Goal: Contribute content

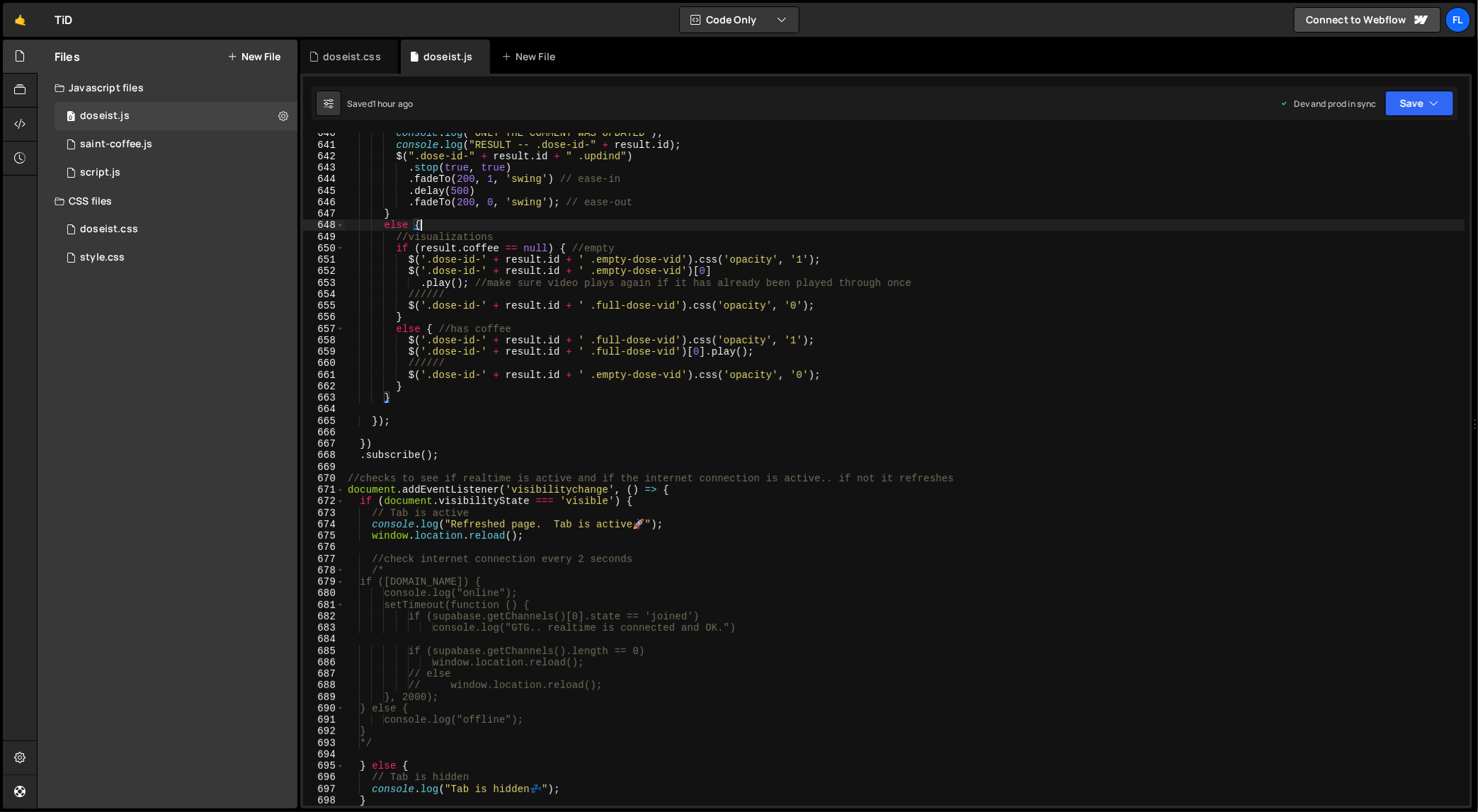
scroll to position [7473, 0]
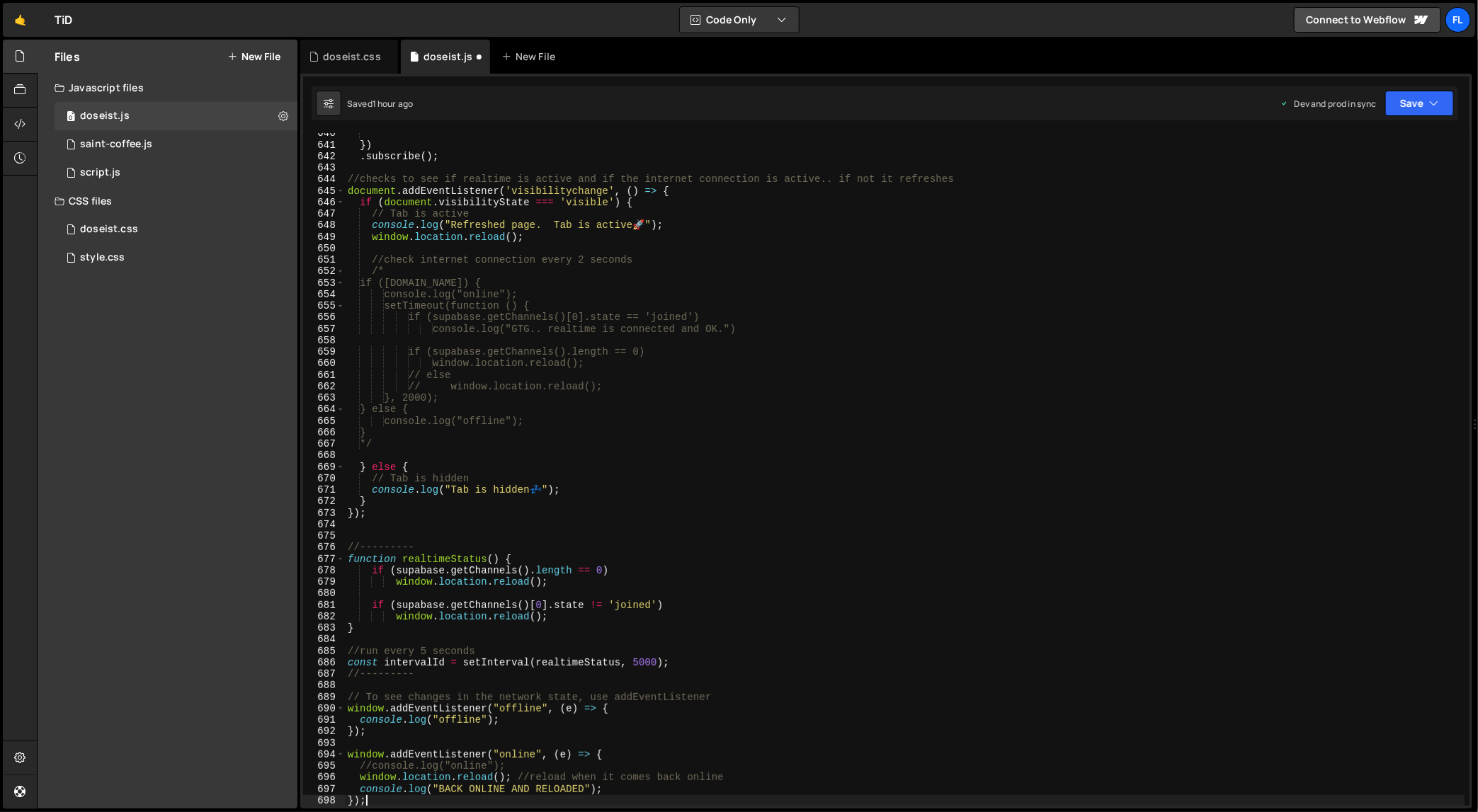
type textarea "console.log("Tab is hidden 💤");"
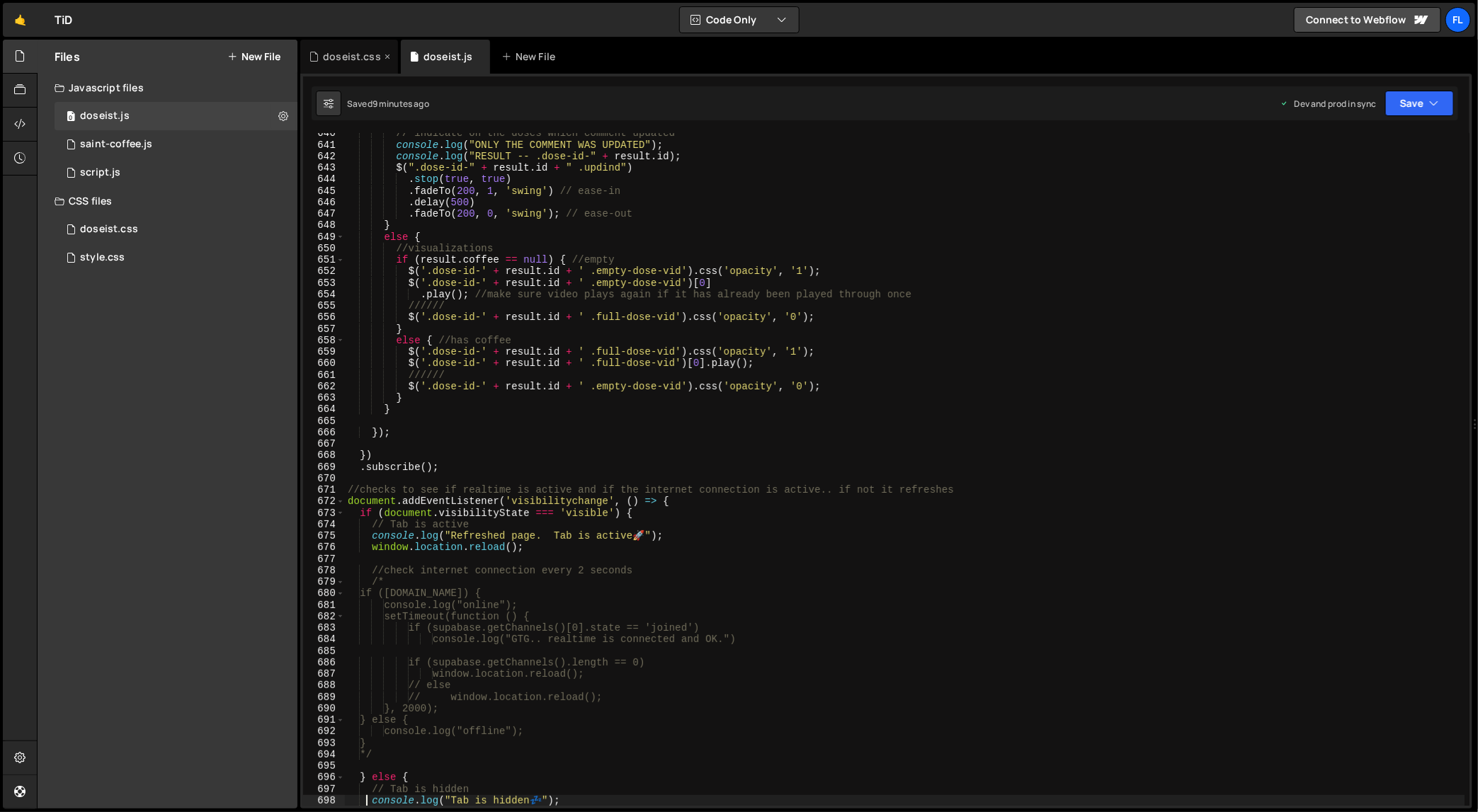
click at [362, 61] on div "doseist.css" at bounding box center [352, 56] width 58 height 14
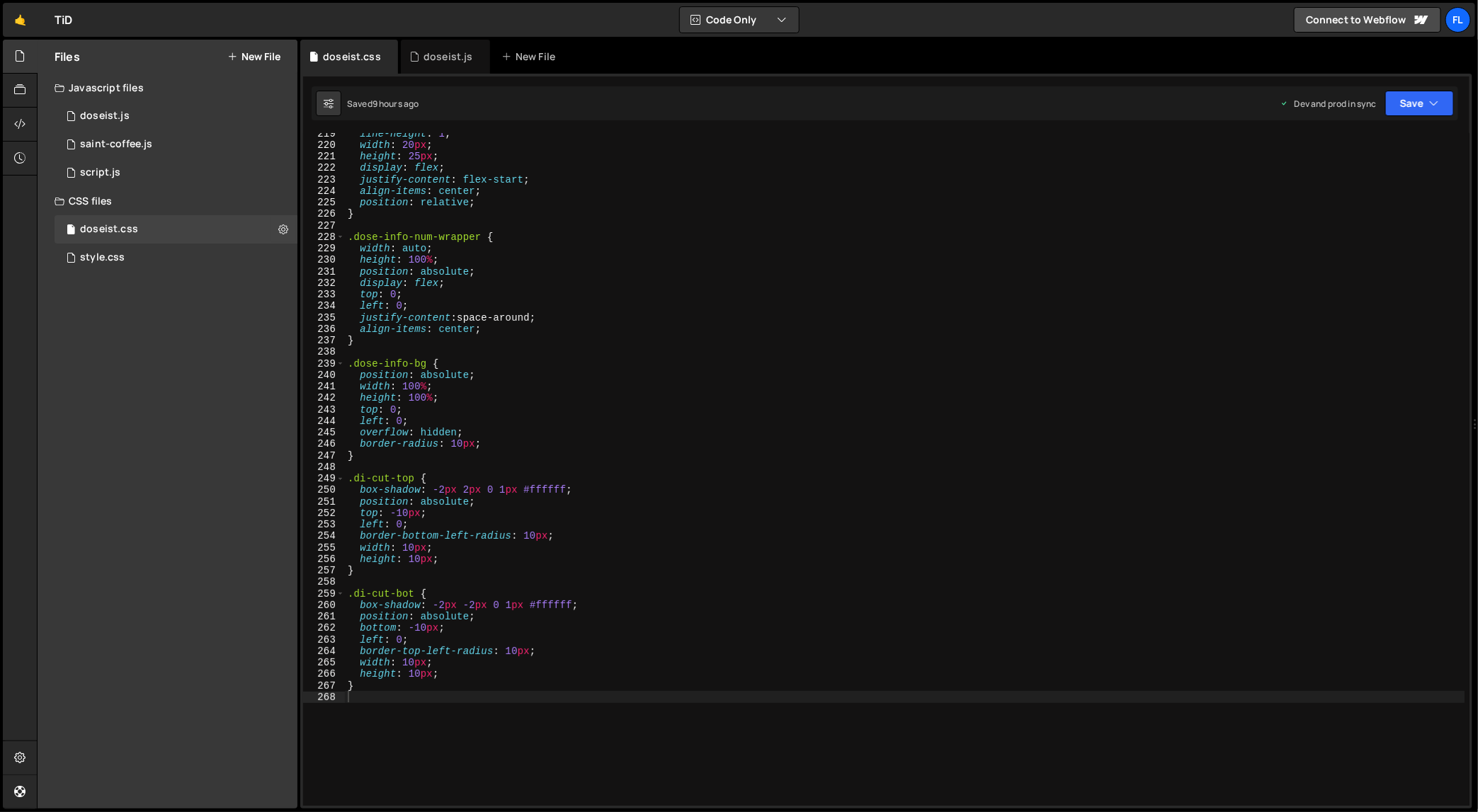
click at [648, 340] on div "line-height : 1 ; width : 20 px ; height : 25 px ; display : flex ; justify-con…" at bounding box center [905, 475] width 1120 height 697
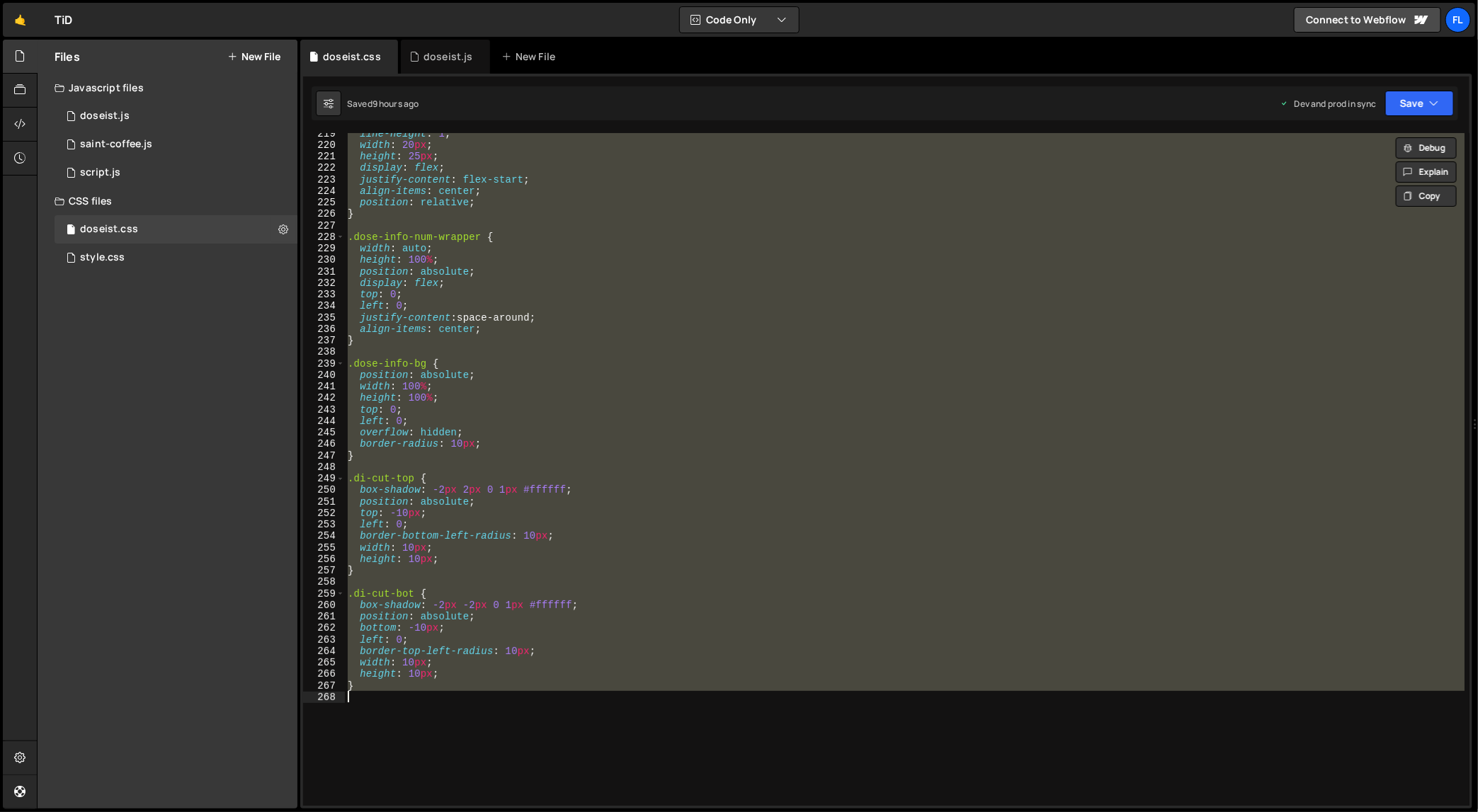
paste textarea
type textarea "}"
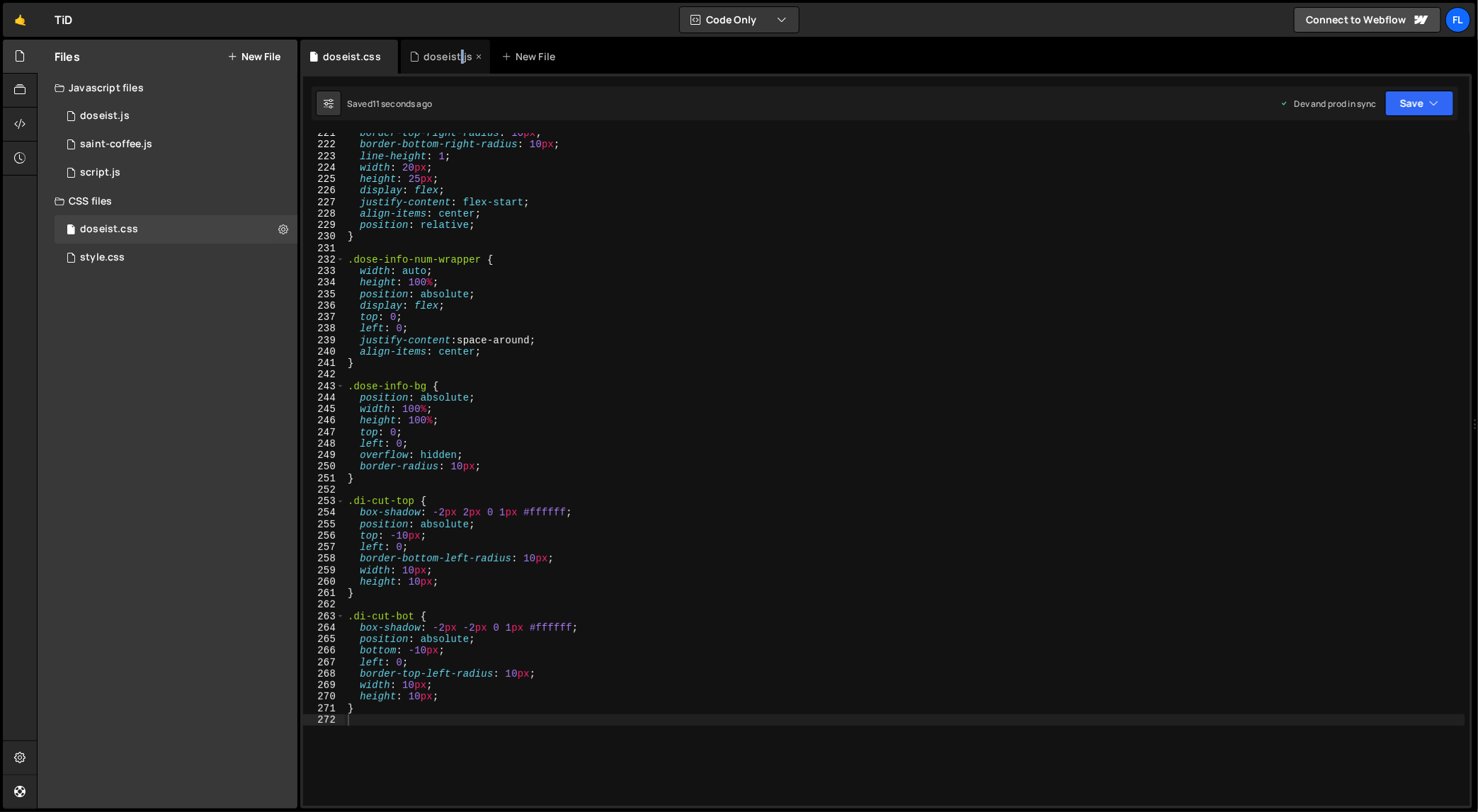
click at [458, 61] on div "doseist.js" at bounding box center [449, 56] width 50 height 14
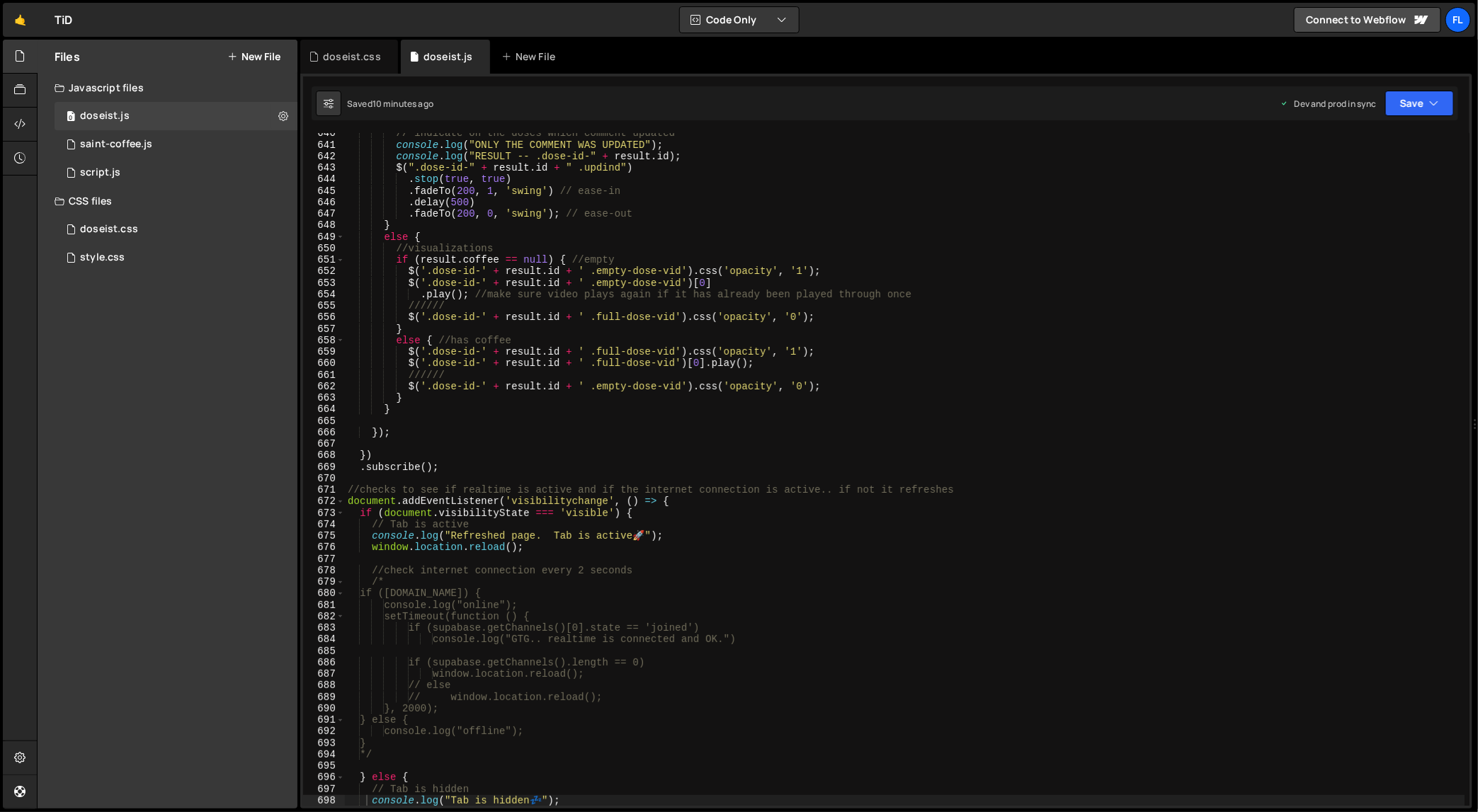
click at [574, 261] on div "// indicate on the doses which comment updated console . log ( "ONLY THE COMMEN…" at bounding box center [905, 475] width 1120 height 697
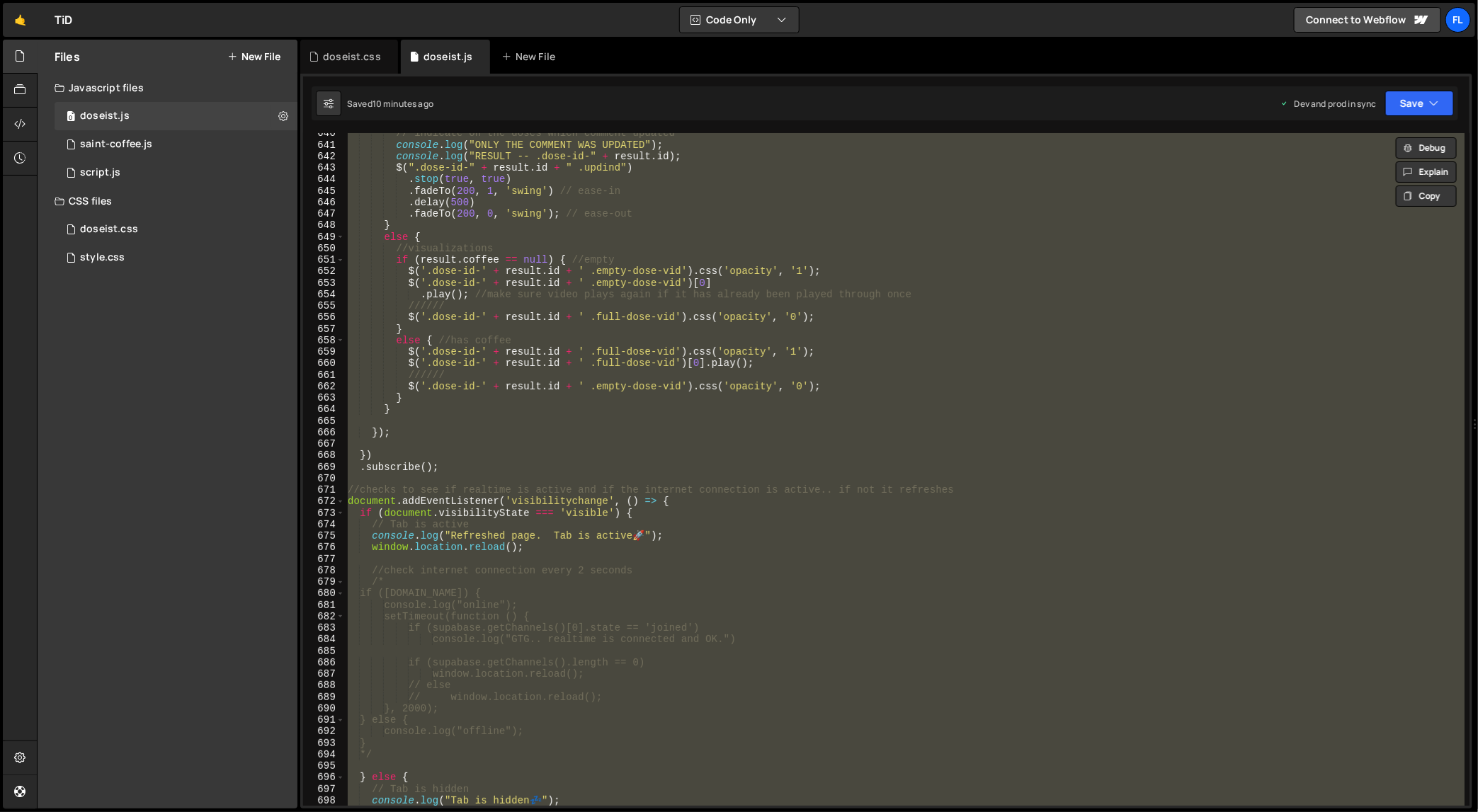
paste textarea
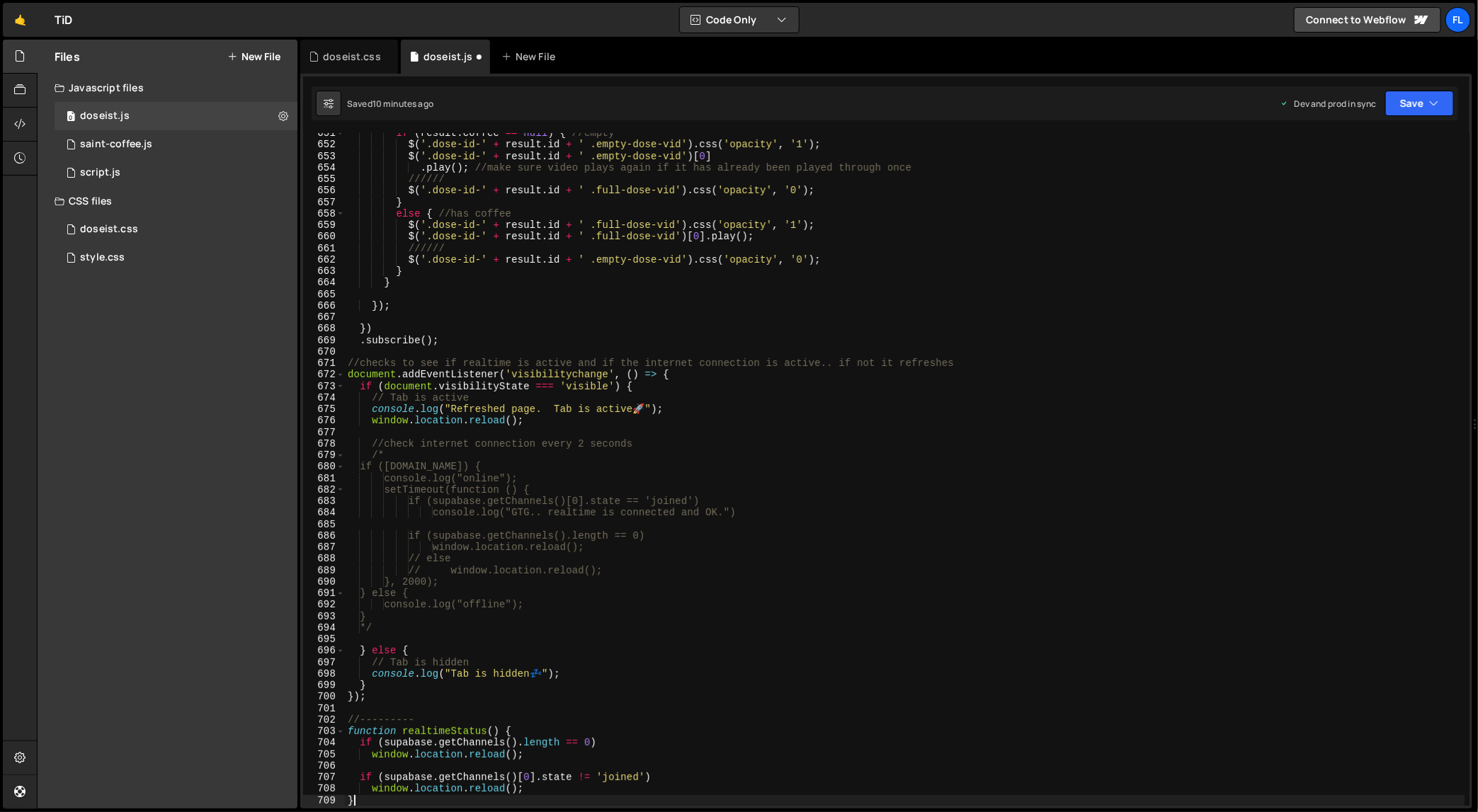
type textarea "}"
